Goal: Task Accomplishment & Management: Complete application form

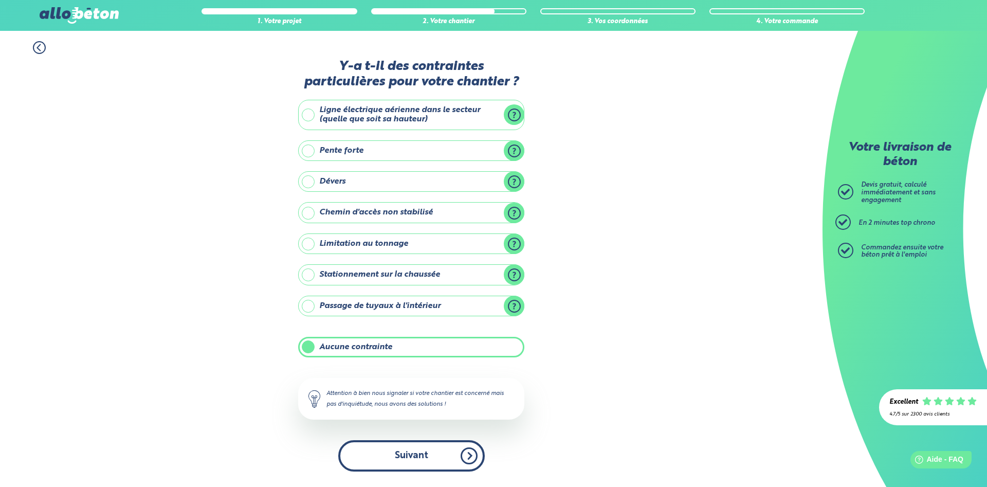
click at [415, 453] on button "Suivant" at bounding box center [411, 455] width 146 height 31
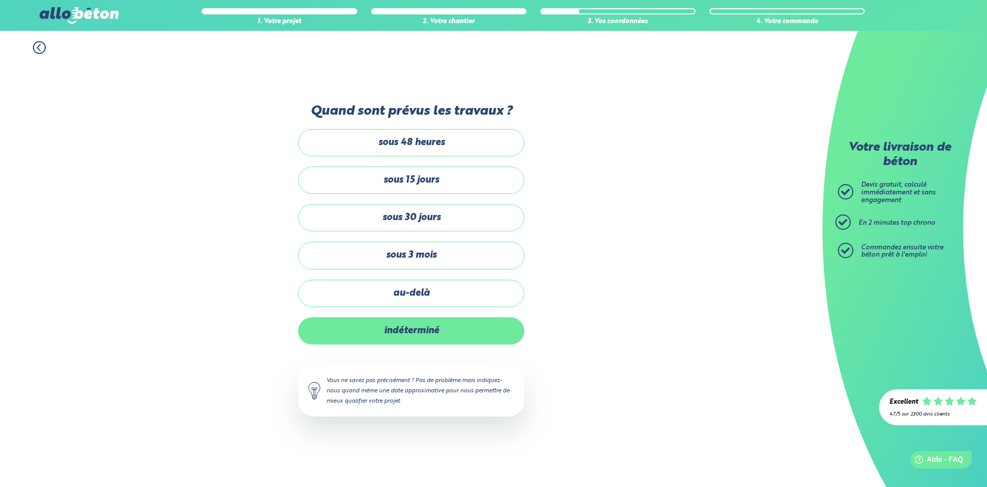
click at [439, 329] on label "indéterminé" at bounding box center [411, 330] width 226 height 27
click at [0, 0] on input "indéterminé" at bounding box center [0, 0] width 0 height 0
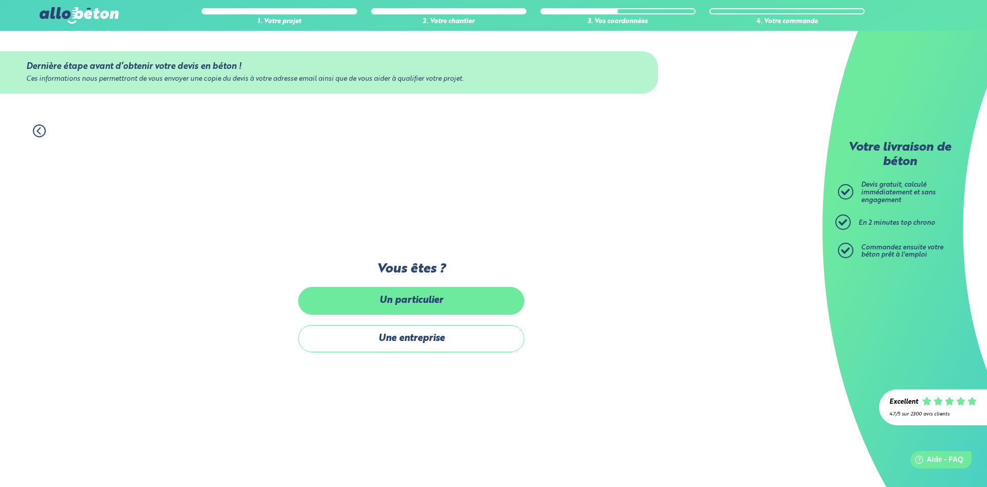
click at [447, 303] on label "Un particulier" at bounding box center [411, 300] width 226 height 27
click at [0, 0] on input "Un particulier" at bounding box center [0, 0] width 0 height 0
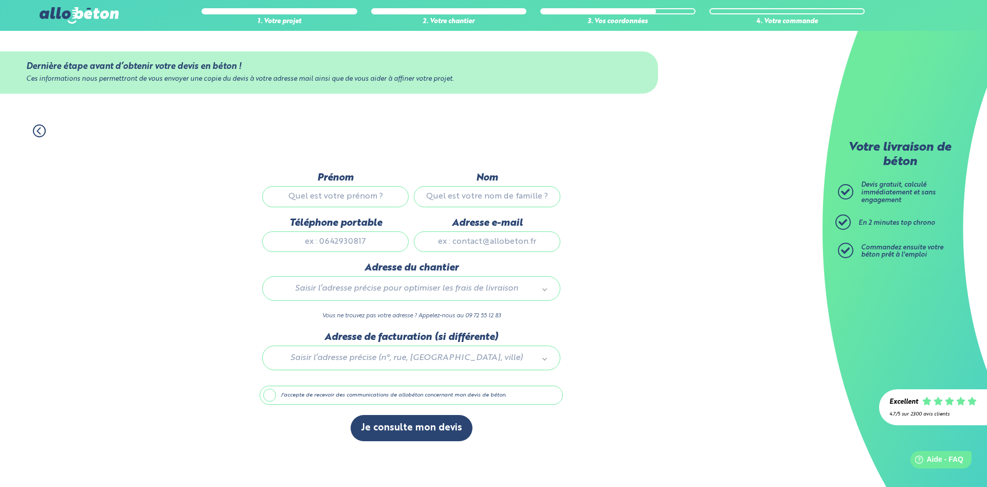
click at [386, 195] on input "Prénom" at bounding box center [335, 196] width 146 height 21
type input "[PERSON_NAME]"
type input "benoist"
type input "687493950"
type input "[EMAIL_ADDRESS][DOMAIN_NAME]"
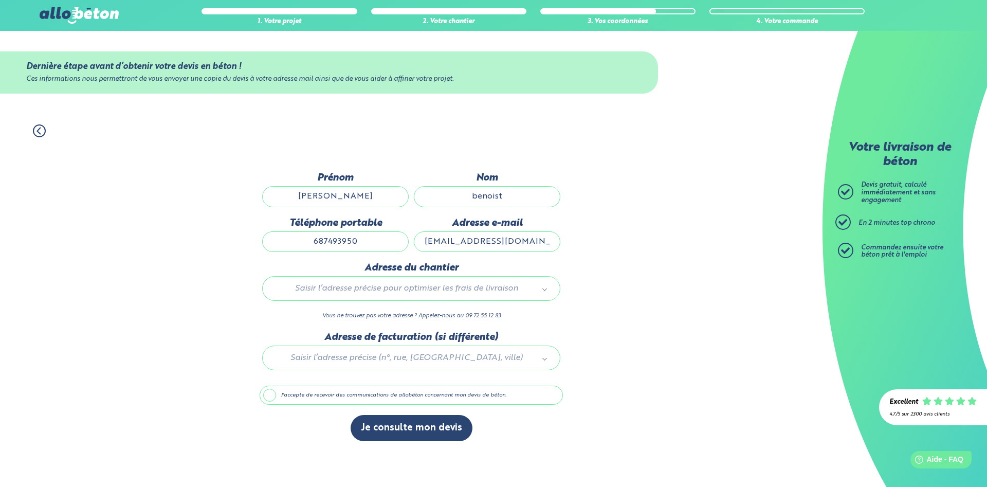
type input "1 rue de l'église"
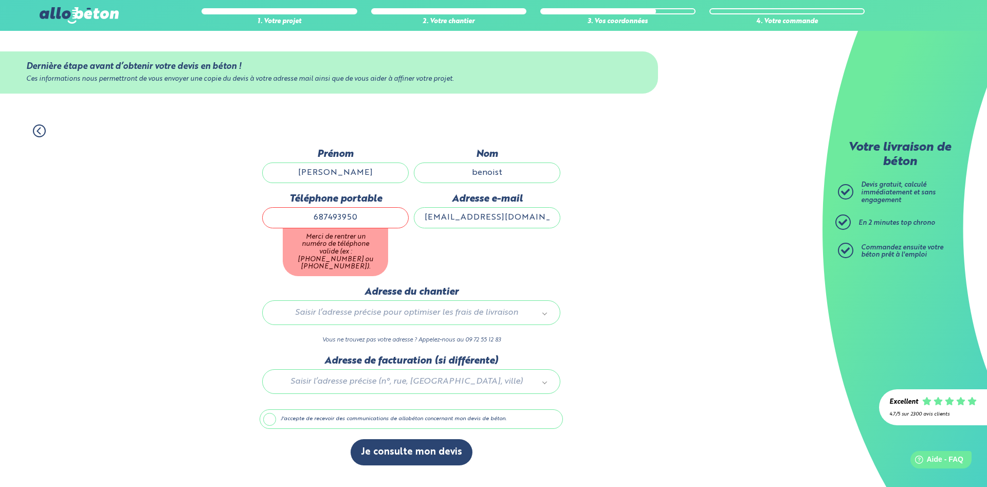
click at [310, 222] on input "687493950" at bounding box center [335, 217] width 146 height 21
type input "0687493950"
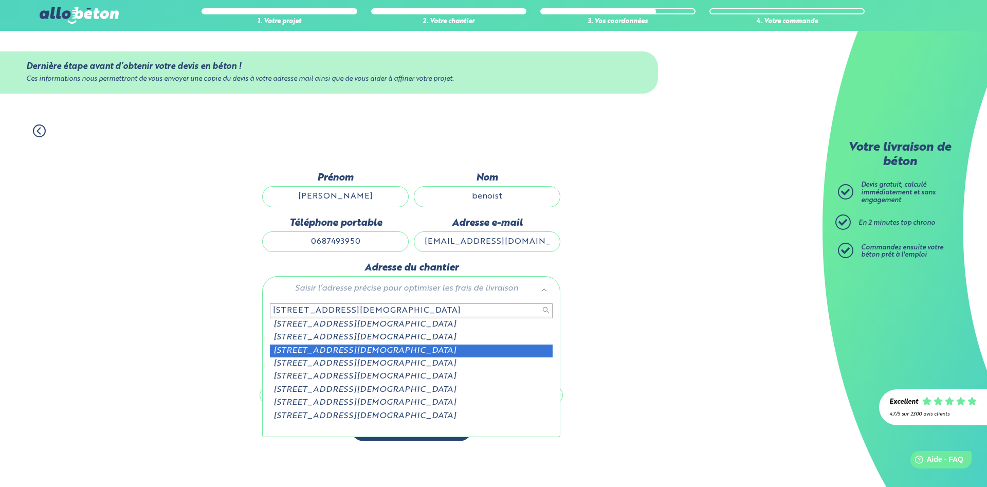
type input "[STREET_ADDRESS][DEMOGRAPHIC_DATA]"
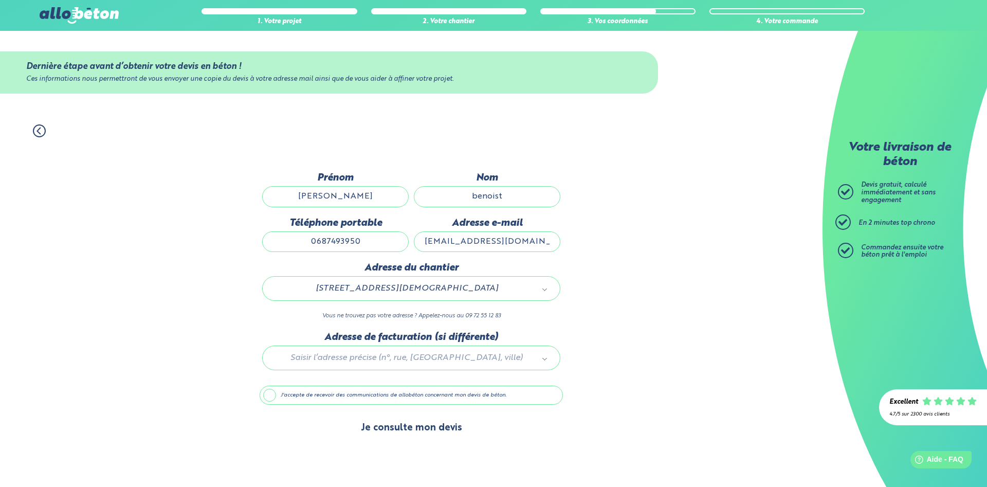
click at [399, 432] on button "Je consulte mon devis" at bounding box center [411, 428] width 122 height 26
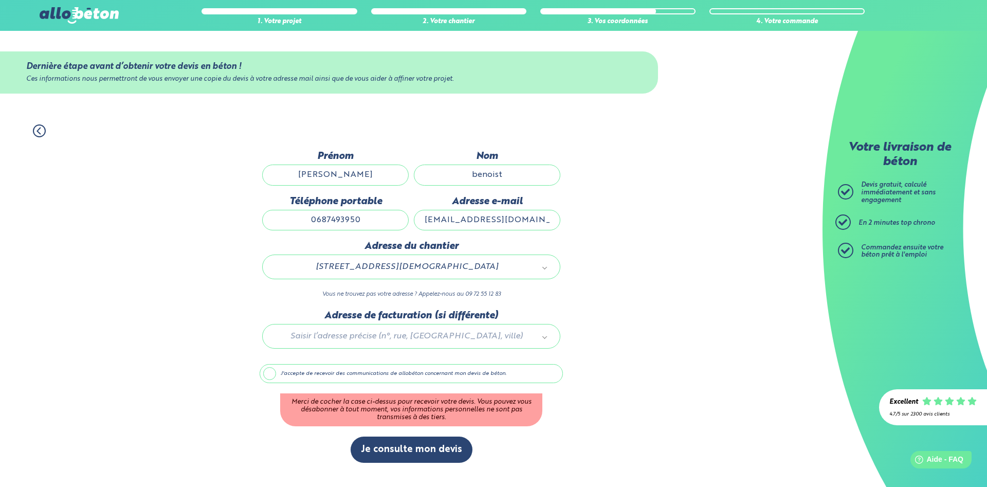
click at [415, 370] on label "J'accepte de recevoir des communications de allobéton concernant mon devis de b…" at bounding box center [410, 374] width 303 height 20
click at [0, 0] on input "J'accepte de recevoir des communications de allobéton concernant mon devis de b…" at bounding box center [0, 0] width 0 height 0
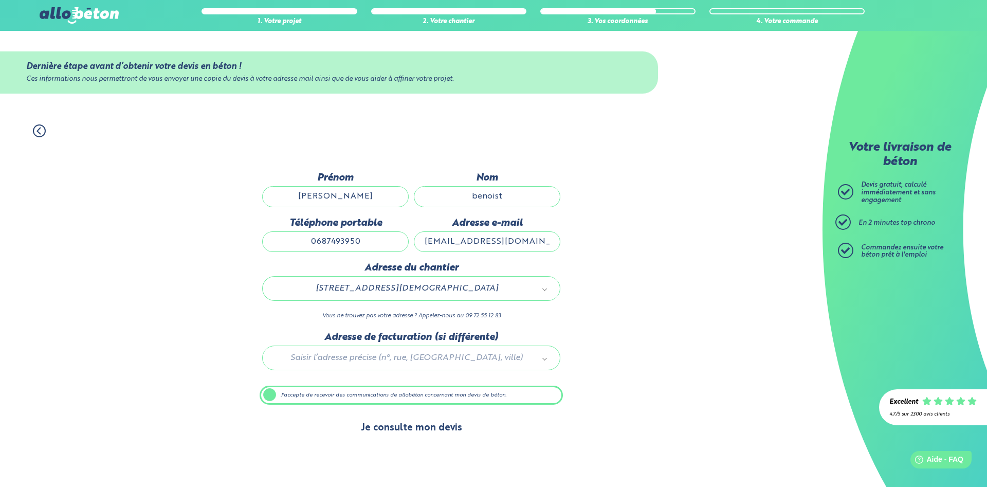
click at [395, 424] on button "Je consulte mon devis" at bounding box center [411, 428] width 122 height 26
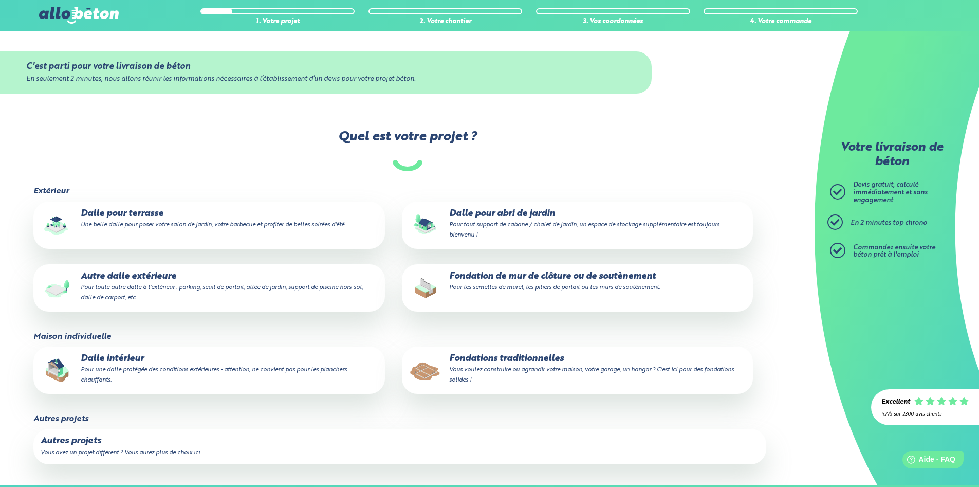
click at [522, 282] on p "Fondation de mur de clôture ou de soutènement Pour les semelles de muret, les p…" at bounding box center [577, 281] width 337 height 21
click at [0, 0] on input "Fondation de mur de clôture ou de soutènement Pour les semelles de muret, les p…" at bounding box center [0, 0] width 0 height 0
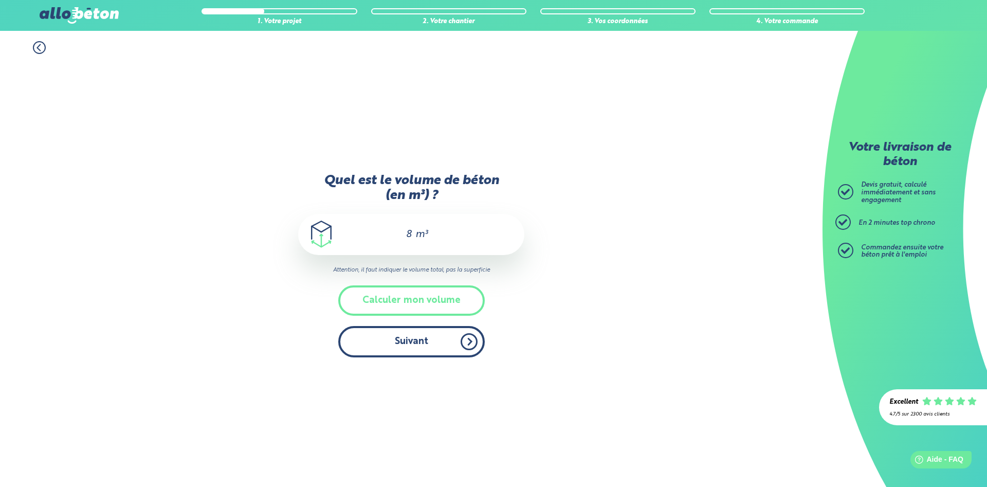
click at [408, 343] on button "Suivant" at bounding box center [411, 341] width 146 height 31
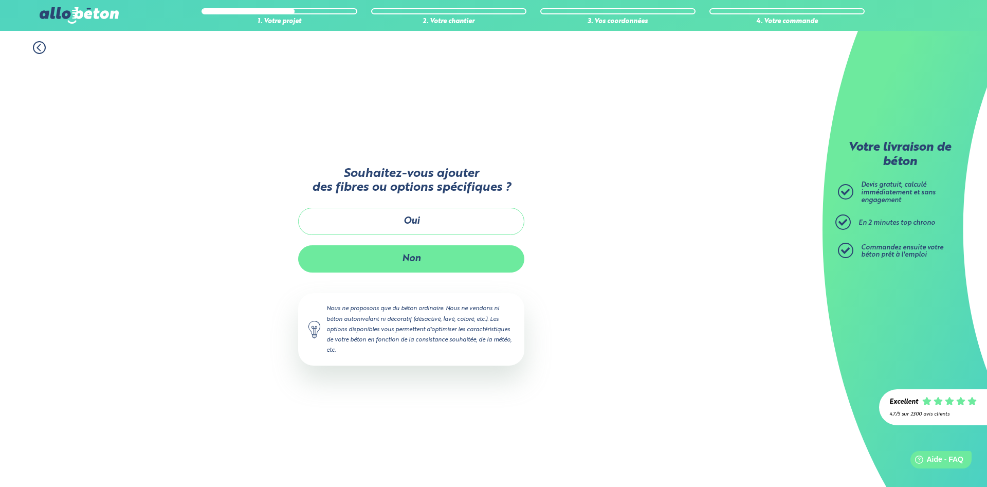
click at [422, 253] on button "Non" at bounding box center [411, 258] width 226 height 27
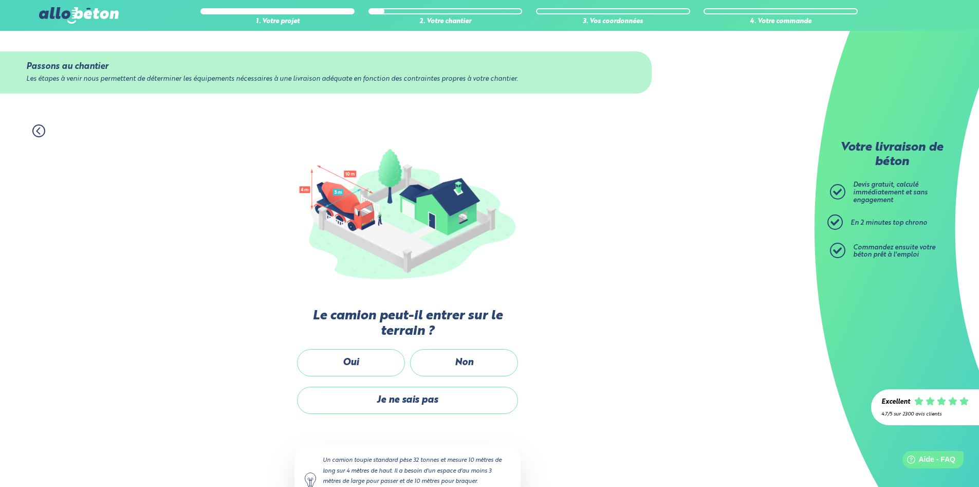
drag, startPoint x: 376, startPoint y: 371, endPoint x: 373, endPoint y: 366, distance: 6.0
click at [376, 370] on label "Oui" at bounding box center [351, 362] width 108 height 27
click at [0, 0] on input "Oui" at bounding box center [0, 0] width 0 height 0
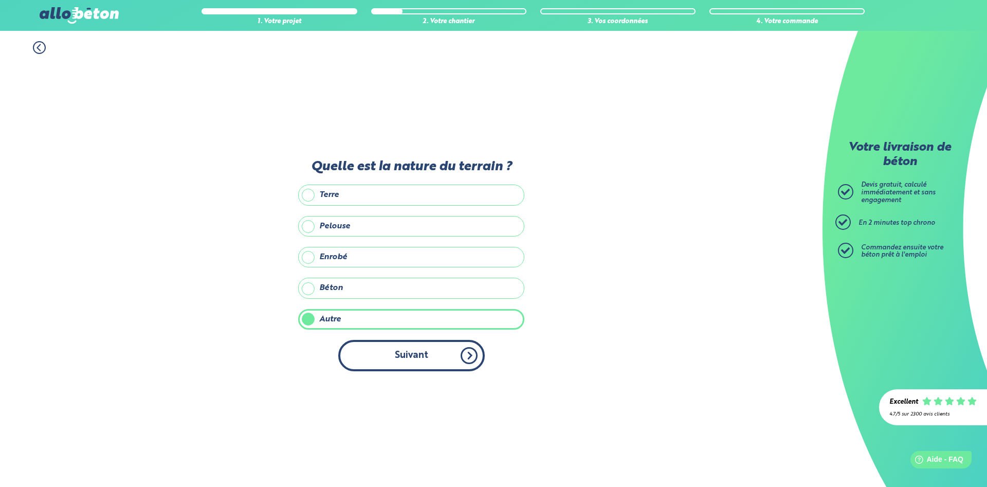
click at [387, 362] on button "Suivant" at bounding box center [411, 355] width 146 height 31
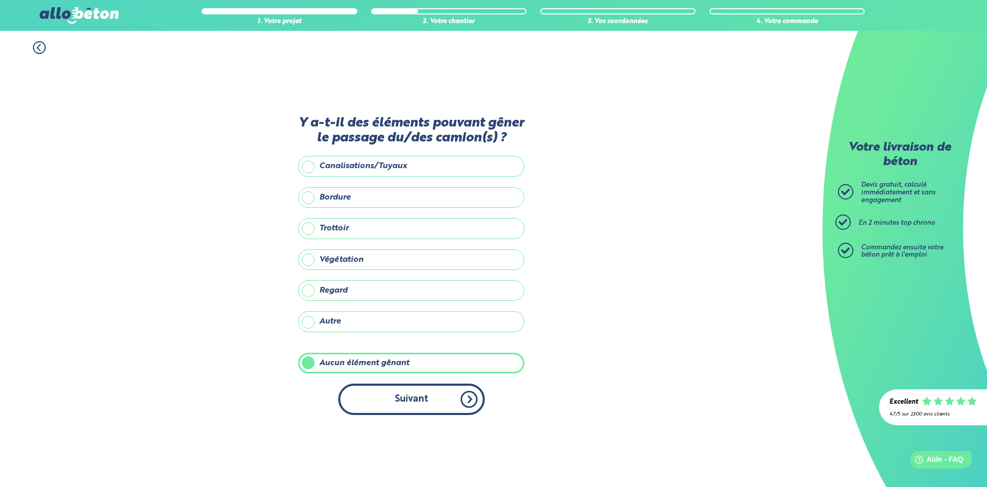
click at [385, 389] on button "Suivant" at bounding box center [411, 398] width 146 height 31
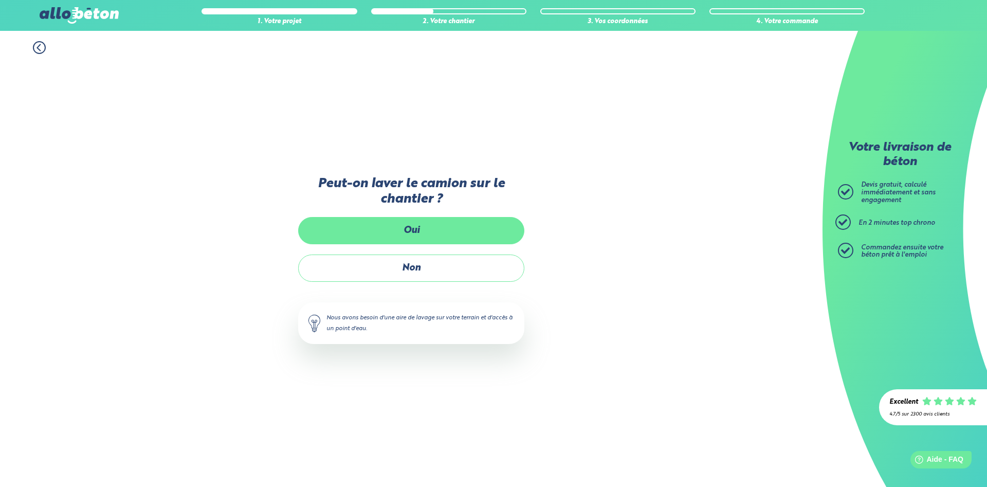
click at [402, 225] on label "Oui" at bounding box center [411, 230] width 226 height 27
click at [0, 0] on input "Oui" at bounding box center [0, 0] width 0 height 0
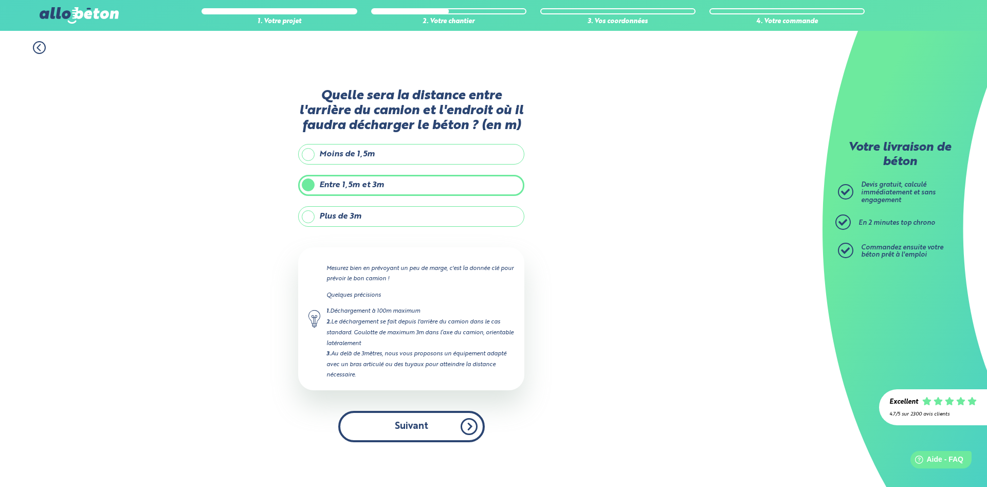
click at [387, 422] on button "Suivant" at bounding box center [411, 426] width 146 height 31
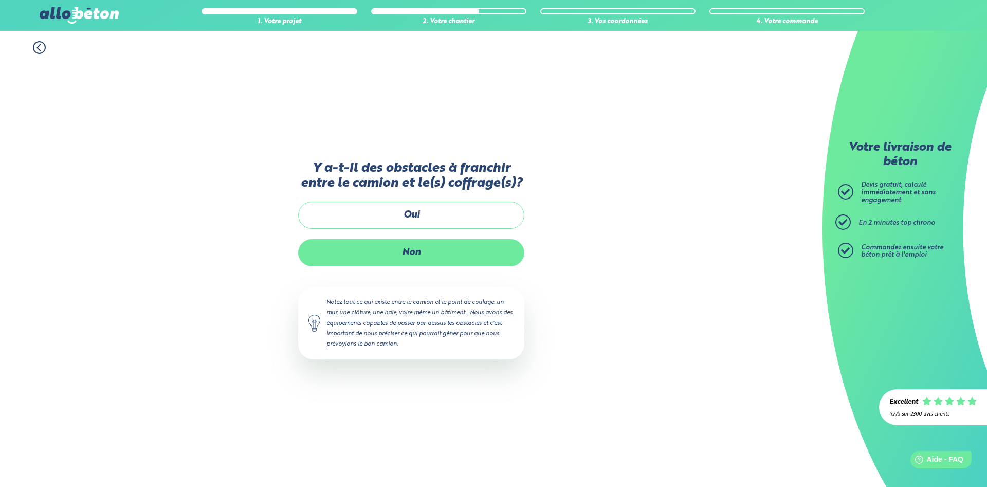
click at [389, 244] on label "Non" at bounding box center [411, 252] width 226 height 27
click at [0, 0] on input "Non" at bounding box center [0, 0] width 0 height 0
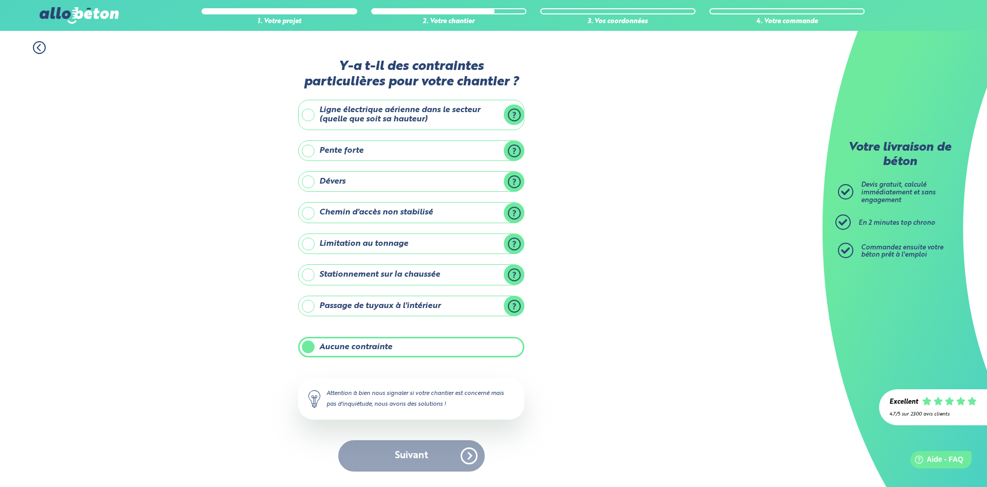
click at [385, 349] on label "Aucune contrainte" at bounding box center [411, 347] width 226 height 21
click at [0, 0] on input "Aucune contrainte" at bounding box center [0, 0] width 0 height 0
click at [383, 348] on label "Aucune contrainte" at bounding box center [411, 347] width 226 height 21
click at [0, 0] on input "Aucune contrainte" at bounding box center [0, 0] width 0 height 0
click at [389, 455] on button "Suivant" at bounding box center [411, 455] width 146 height 31
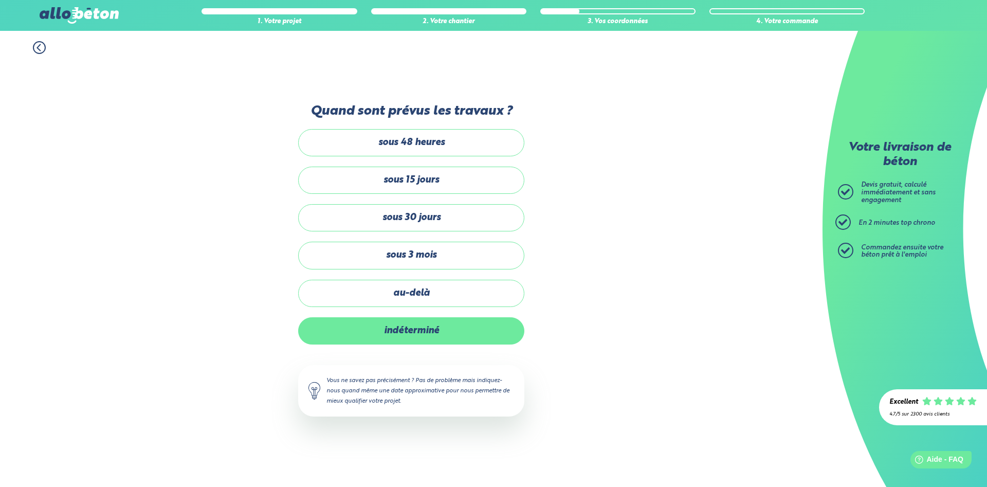
click at [409, 332] on label "indéterminé" at bounding box center [411, 330] width 226 height 27
click at [0, 0] on input "indéterminé" at bounding box center [0, 0] width 0 height 0
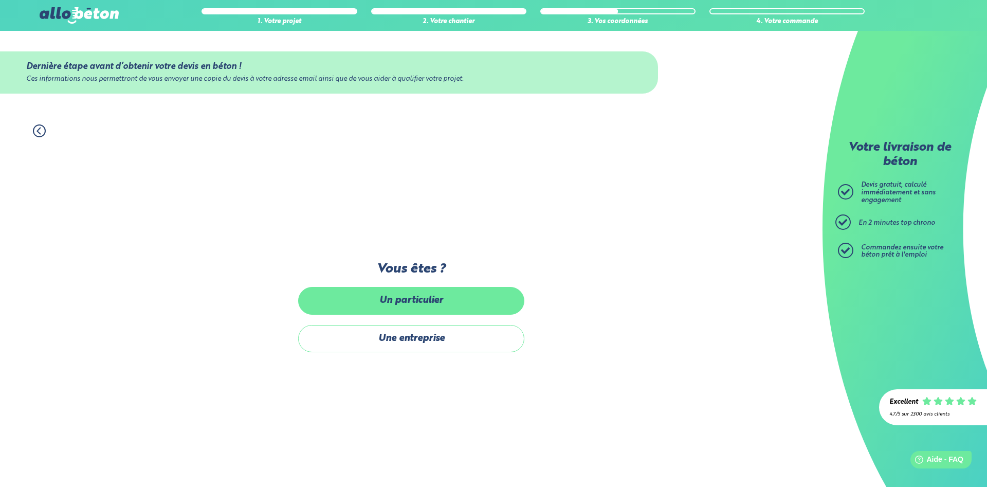
click at [404, 289] on label "Un particulier" at bounding box center [411, 300] width 226 height 27
click at [0, 0] on input "Un particulier" at bounding box center [0, 0] width 0 height 0
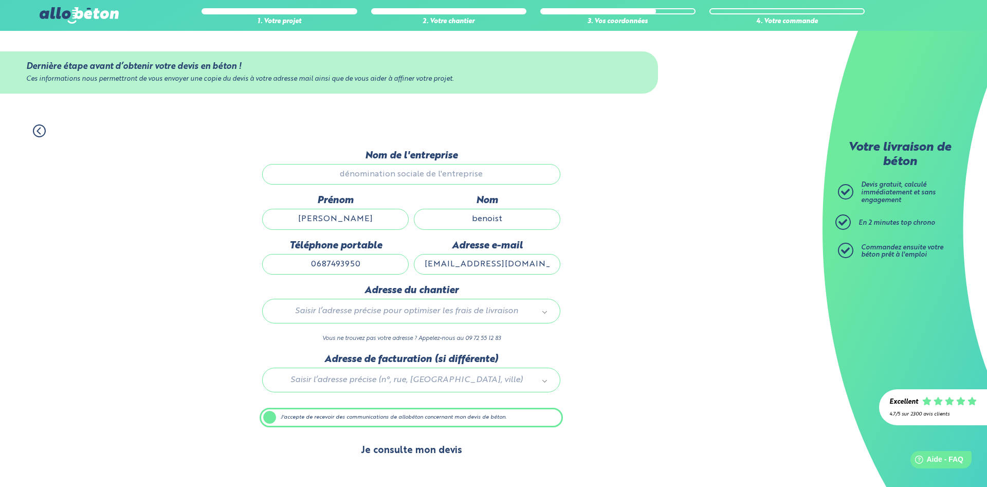
click at [406, 444] on button "Je consulte mon devis" at bounding box center [411, 450] width 122 height 26
click at [296, 414] on label "J'accepte de recevoir des communications de allobéton concernant mon devis de b…" at bounding box center [410, 417] width 303 height 20
click at [0, 0] on input "J'accepte de recevoir des communications de allobéton concernant mon devis de b…" at bounding box center [0, 0] width 0 height 0
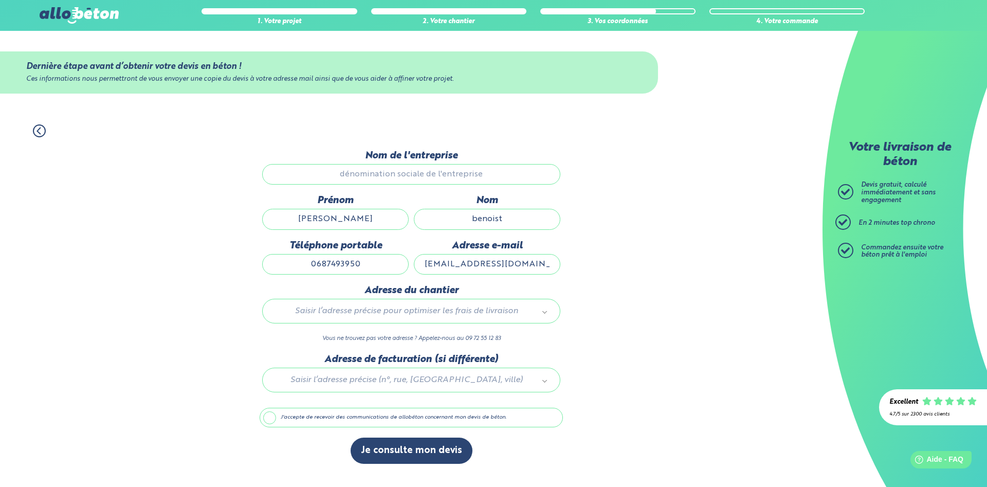
click at [292, 417] on label "J'accepte de recevoir des communications de allobéton concernant mon devis de b…" at bounding box center [410, 417] width 303 height 20
click at [0, 0] on input "J'accepte de recevoir des communications de allobéton concernant mon devis de b…" at bounding box center [0, 0] width 0 height 0
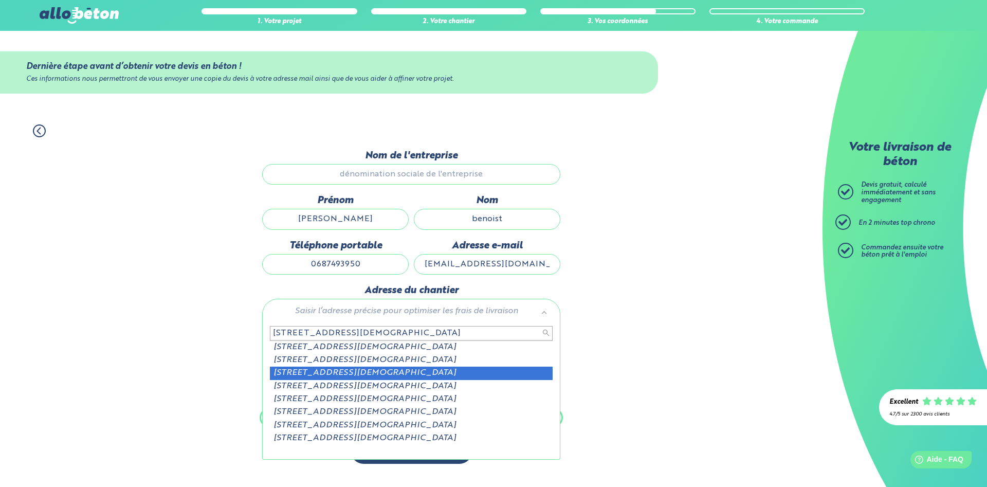
type input "[STREET_ADDRESS][DEMOGRAPHIC_DATA]"
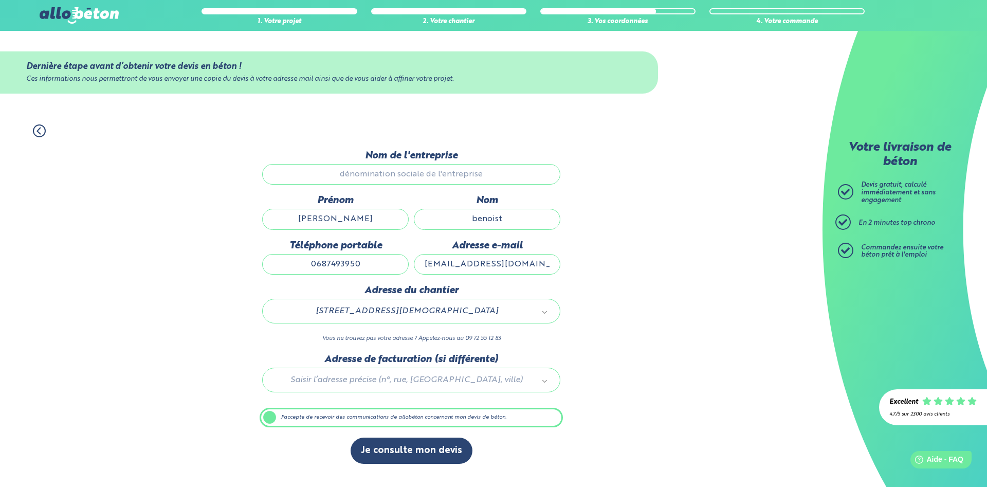
click at [401, 175] on input "Nom de l'entreprise" at bounding box center [411, 174] width 298 height 21
click at [274, 416] on label "J'accepte de recevoir des communications de allobéton concernant mon devis de b…" at bounding box center [410, 417] width 303 height 20
click at [0, 0] on input "J'accepte de recevoir des communications de allobéton concernant mon devis de b…" at bounding box center [0, 0] width 0 height 0
click at [274, 416] on label "J'accepte de recevoir des communications de allobéton concernant mon devis de b…" at bounding box center [410, 417] width 303 height 20
click at [0, 0] on input "J'accepte de recevoir des communications de allobéton concernant mon devis de b…" at bounding box center [0, 0] width 0 height 0
